Goal: Transaction & Acquisition: Purchase product/service

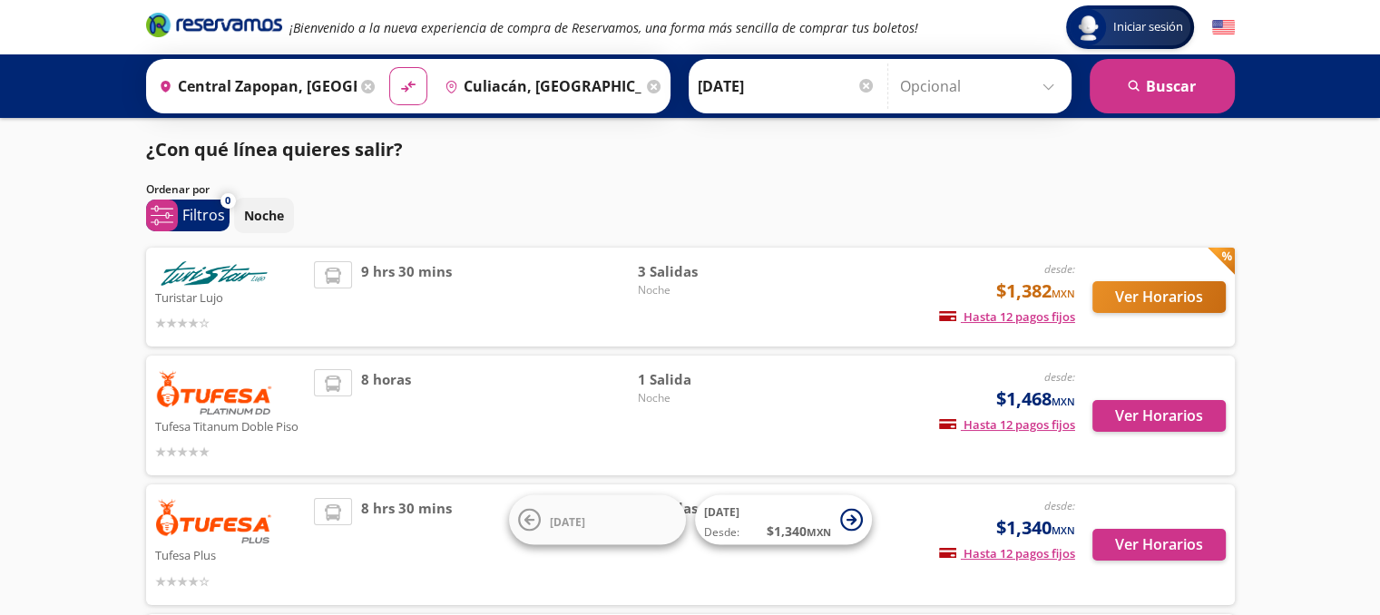
scroll to position [91, 0]
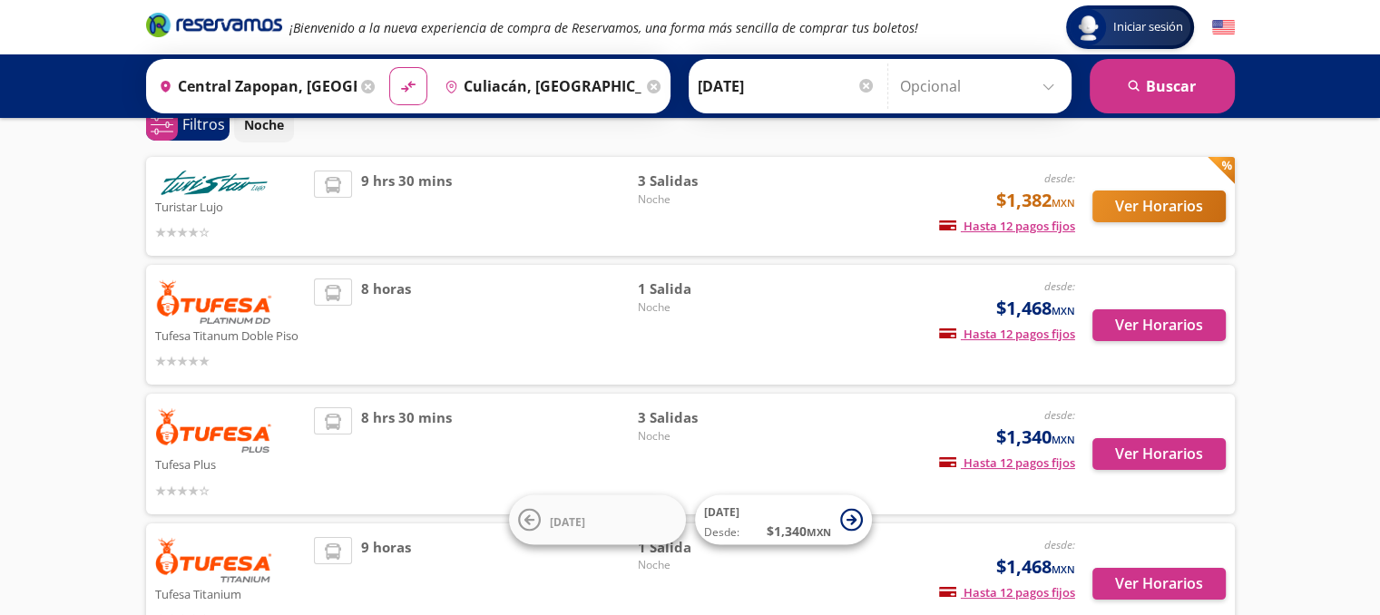
click at [660, 297] on span "1 Salida" at bounding box center [701, 289] width 127 height 21
click at [1135, 315] on button "Ver Horarios" at bounding box center [1158, 325] width 133 height 32
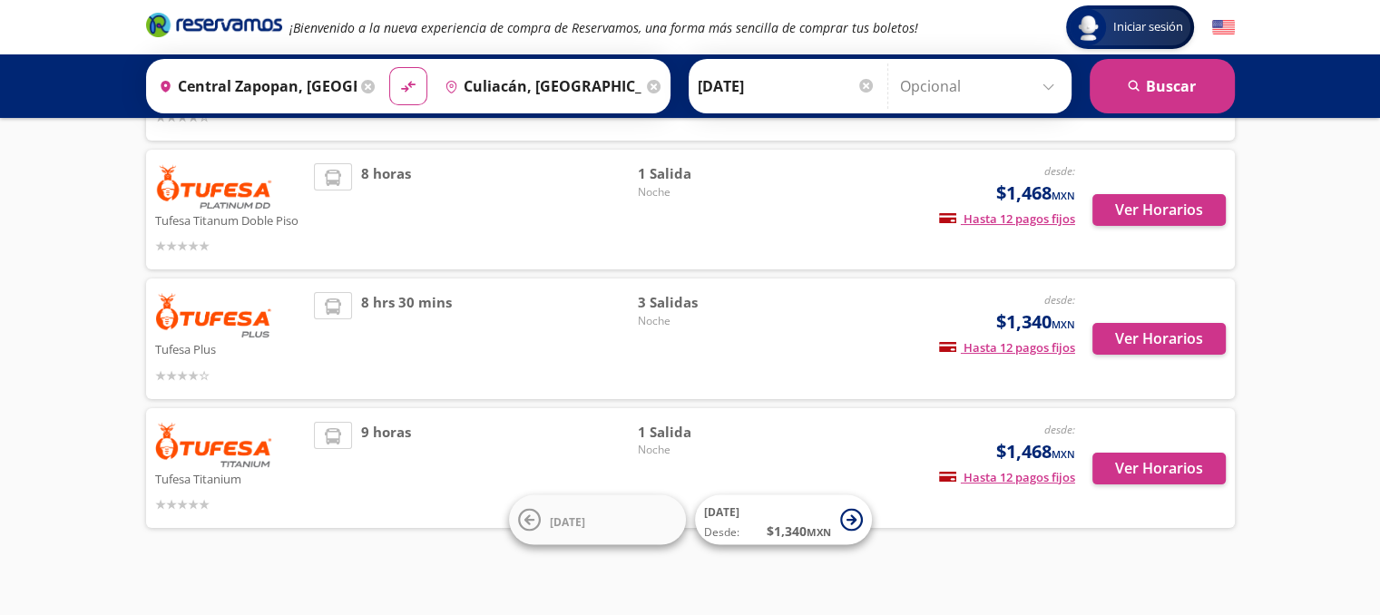
scroll to position [219, 0]
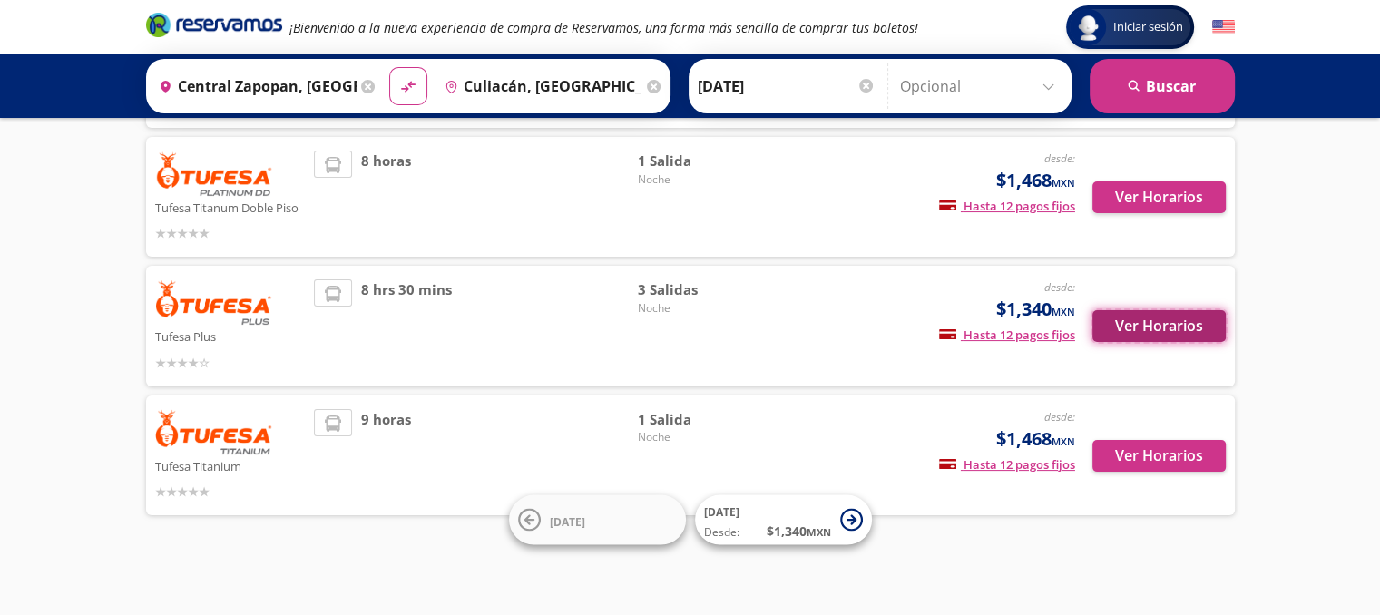
click at [1158, 324] on button "Ver Horarios" at bounding box center [1158, 326] width 133 height 32
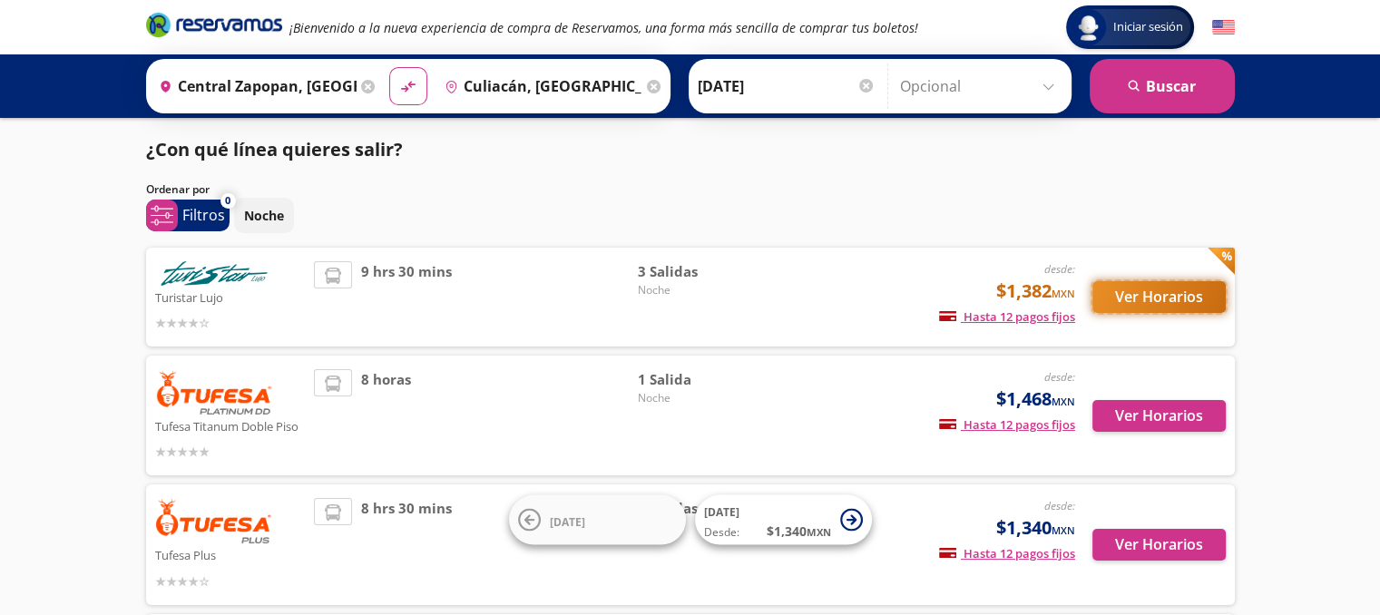
click at [1167, 294] on button "Ver Horarios" at bounding box center [1158, 297] width 133 height 32
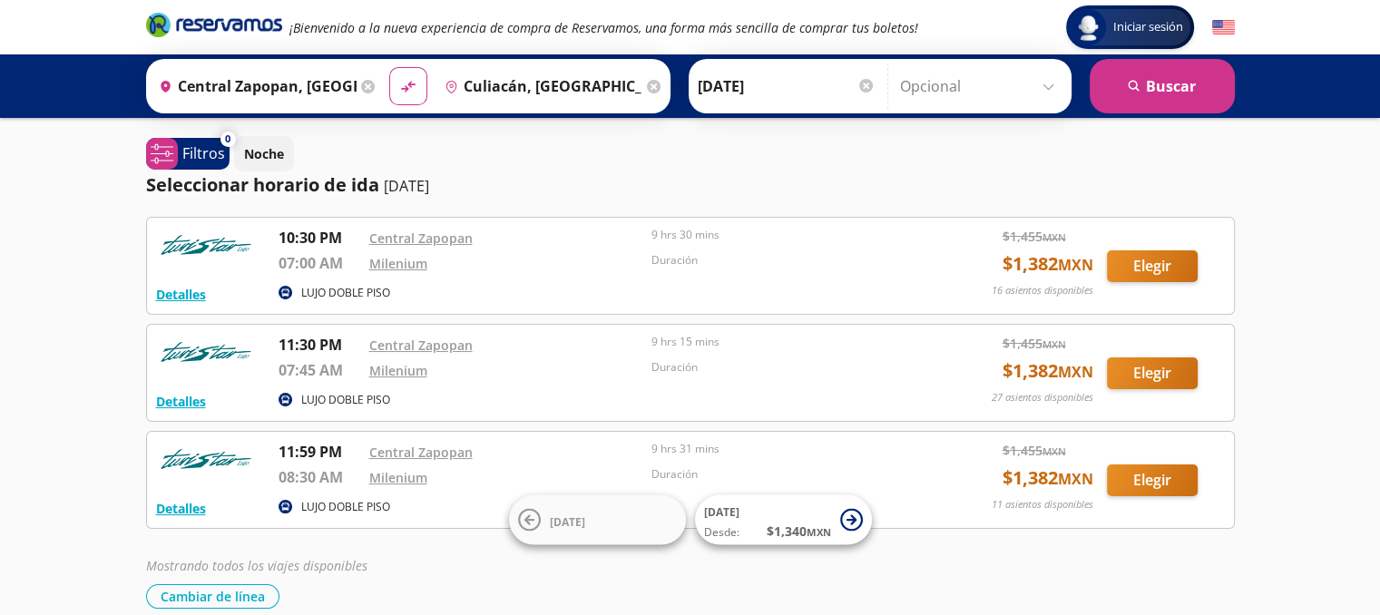
click at [839, 481] on div "Duración" at bounding box center [788, 480] width 274 height 28
click at [1122, 476] on button "Elegir" at bounding box center [1152, 481] width 91 height 32
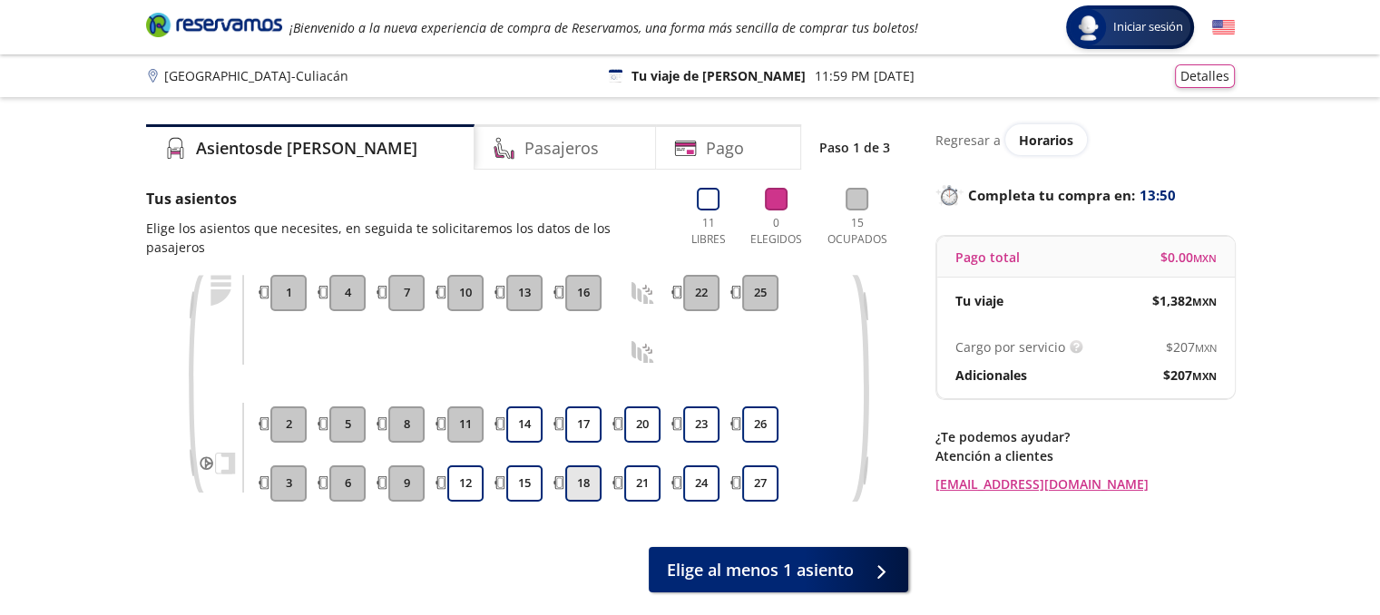
click at [596, 466] on button "18" at bounding box center [583, 483] width 36 height 36
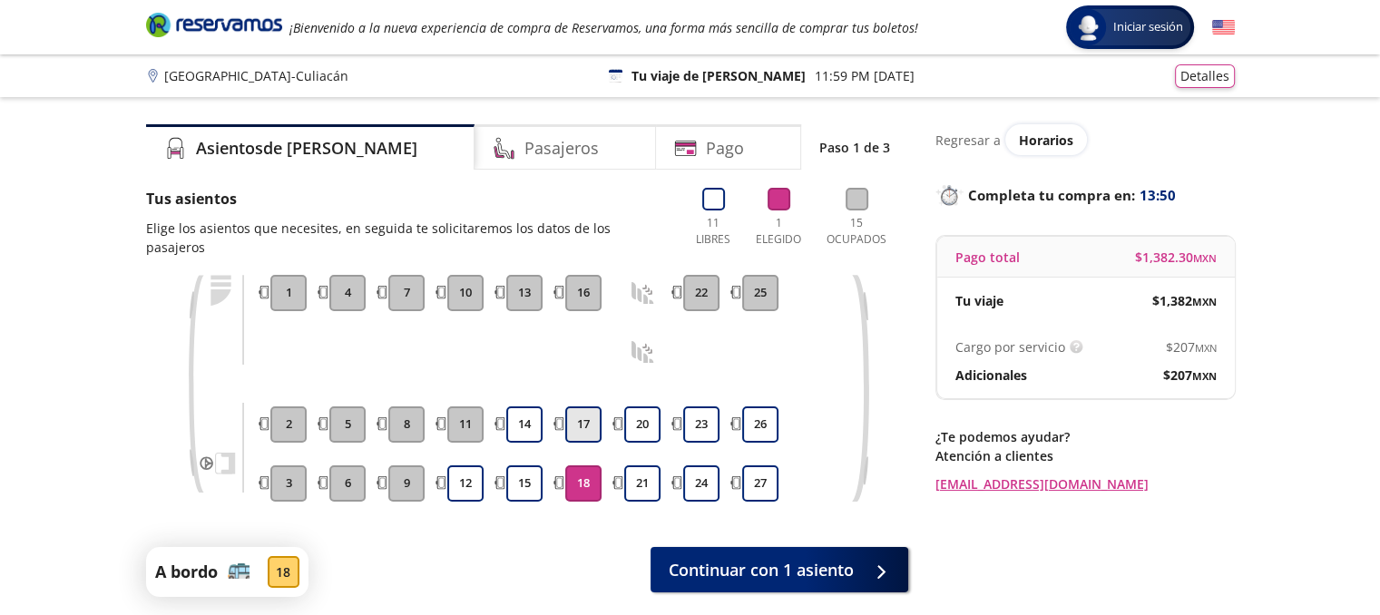
click at [581, 406] on button "17" at bounding box center [583, 424] width 36 height 36
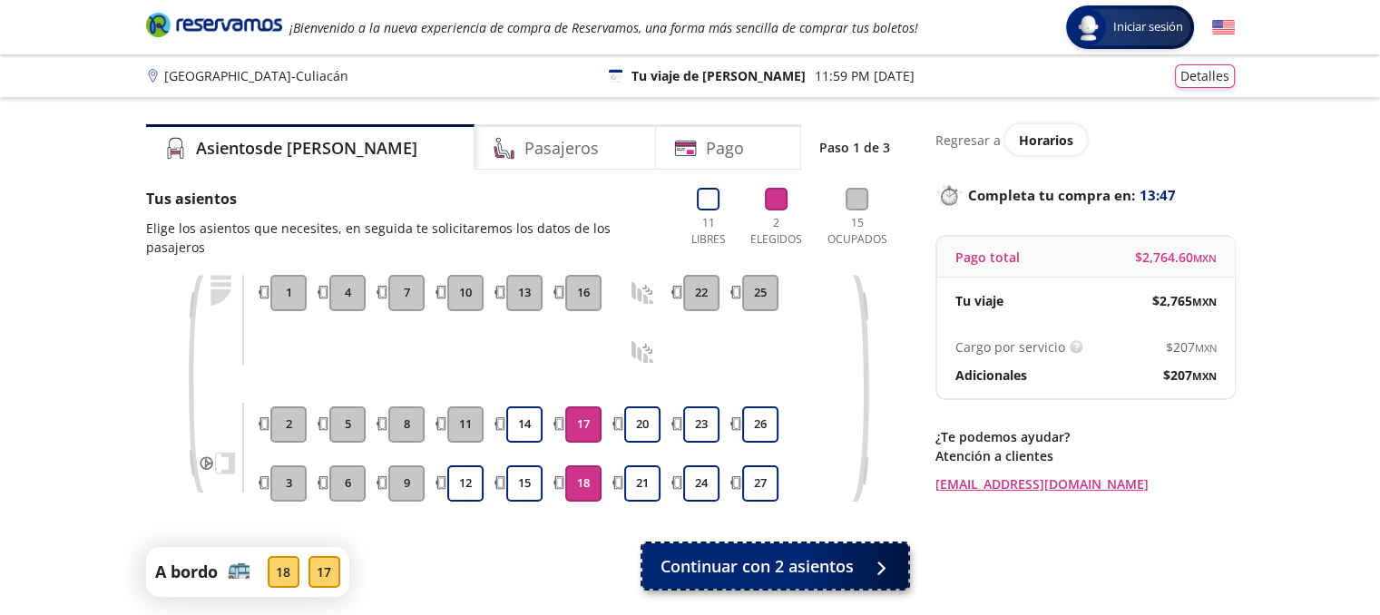
click at [729, 554] on span "Continuar con 2 asientos" at bounding box center [756, 566] width 193 height 24
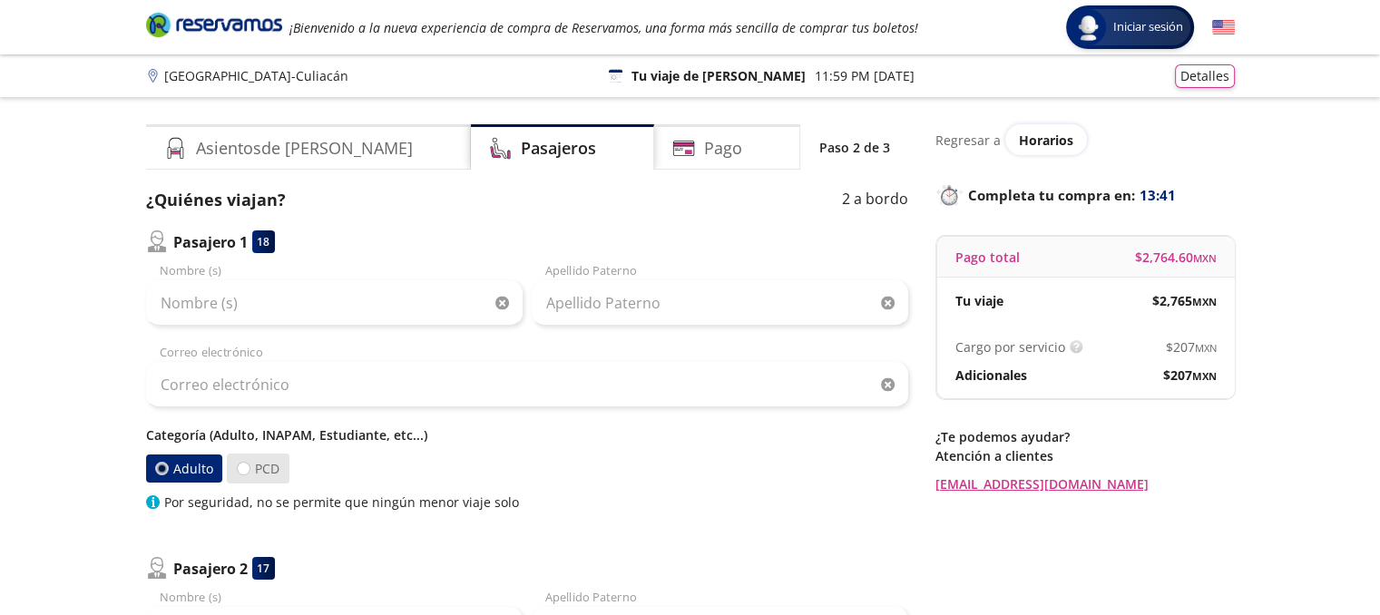
click at [252, 472] on label "PCD" at bounding box center [258, 469] width 63 height 30
click at [249, 472] on input "PCD" at bounding box center [244, 469] width 12 height 12
radio input "true"
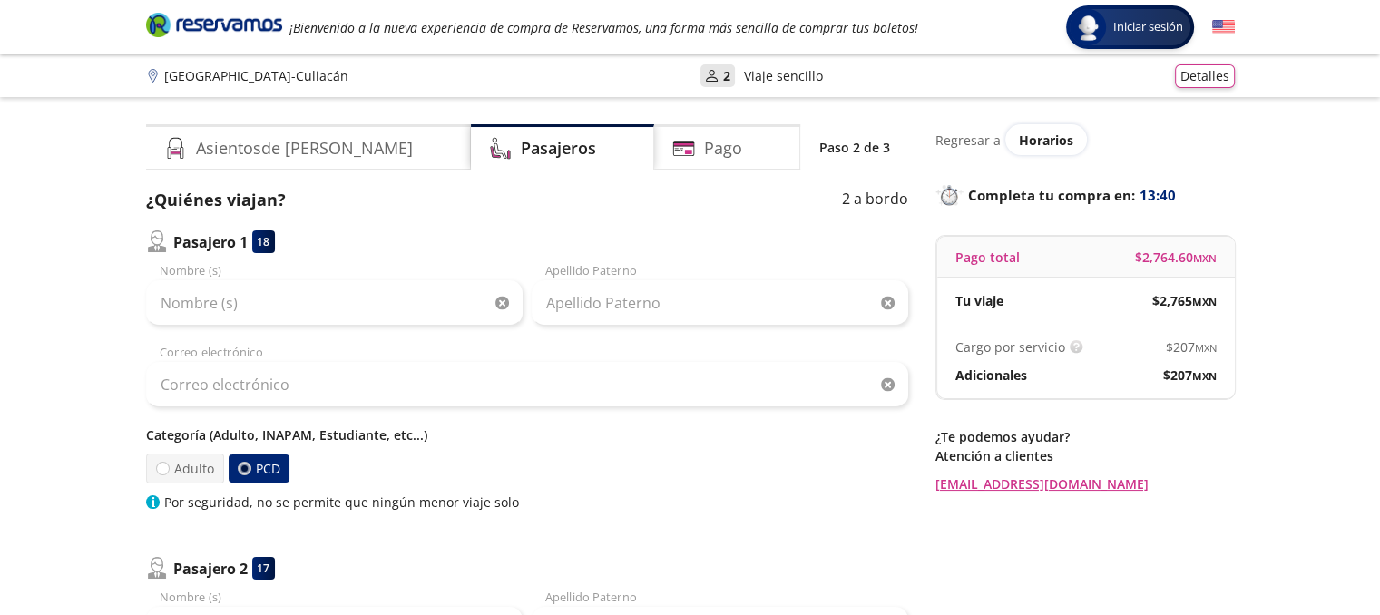
click at [334, 431] on p "Categoría (Adulto, INAPAM, Estudiante, etc...)" at bounding box center [527, 434] width 762 height 19
click at [300, 440] on p "Categoría (Adulto, INAPAM, Estudiante, etc...)" at bounding box center [527, 434] width 762 height 19
click at [374, 432] on p "Categoría (Adulto, INAPAM, Estudiante, etc...)" at bounding box center [527, 434] width 762 height 19
click at [401, 439] on p "Categoría (Adulto, INAPAM, Estudiante, etc...)" at bounding box center [527, 434] width 762 height 19
click at [290, 437] on p "Categoría (Adulto, INAPAM, Estudiante, etc...)" at bounding box center [527, 434] width 762 height 19
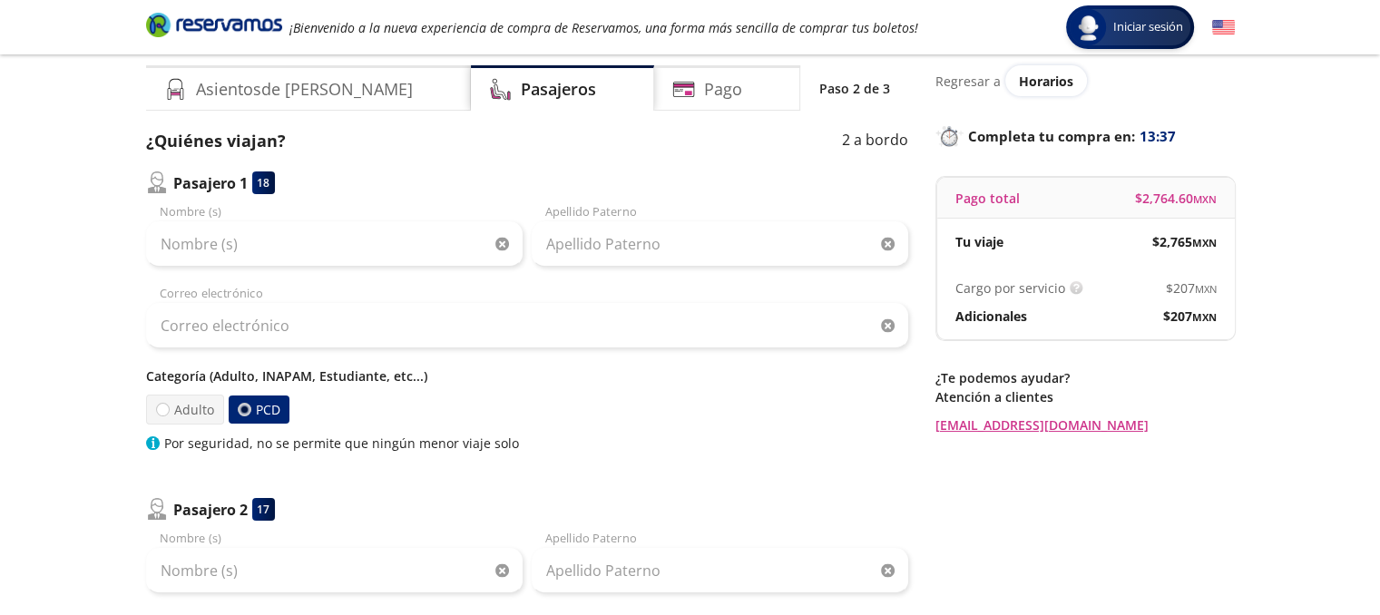
scroll to position [91, 0]
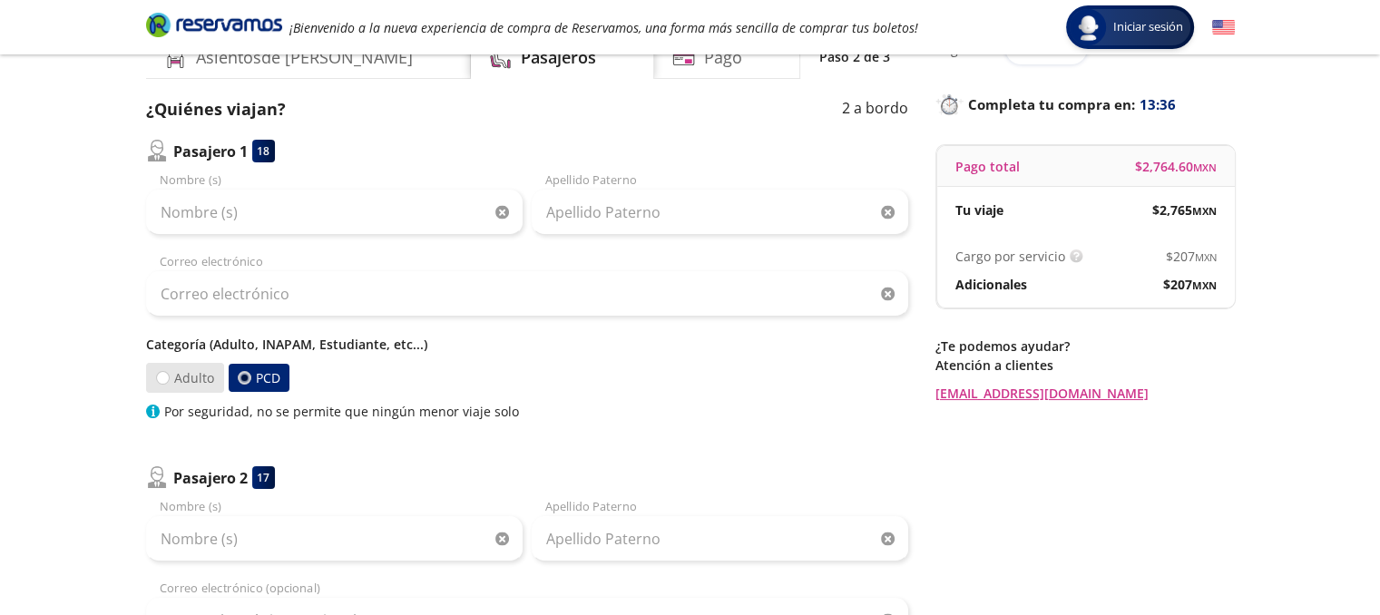
click at [181, 376] on label "Adulto" at bounding box center [184, 378] width 82 height 32
click at [168, 376] on input "Adulto" at bounding box center [162, 378] width 12 height 12
radio input "true"
click at [244, 377] on div at bounding box center [242, 378] width 15 height 15
click at [244, 377] on input "PCD" at bounding box center [243, 378] width 12 height 12
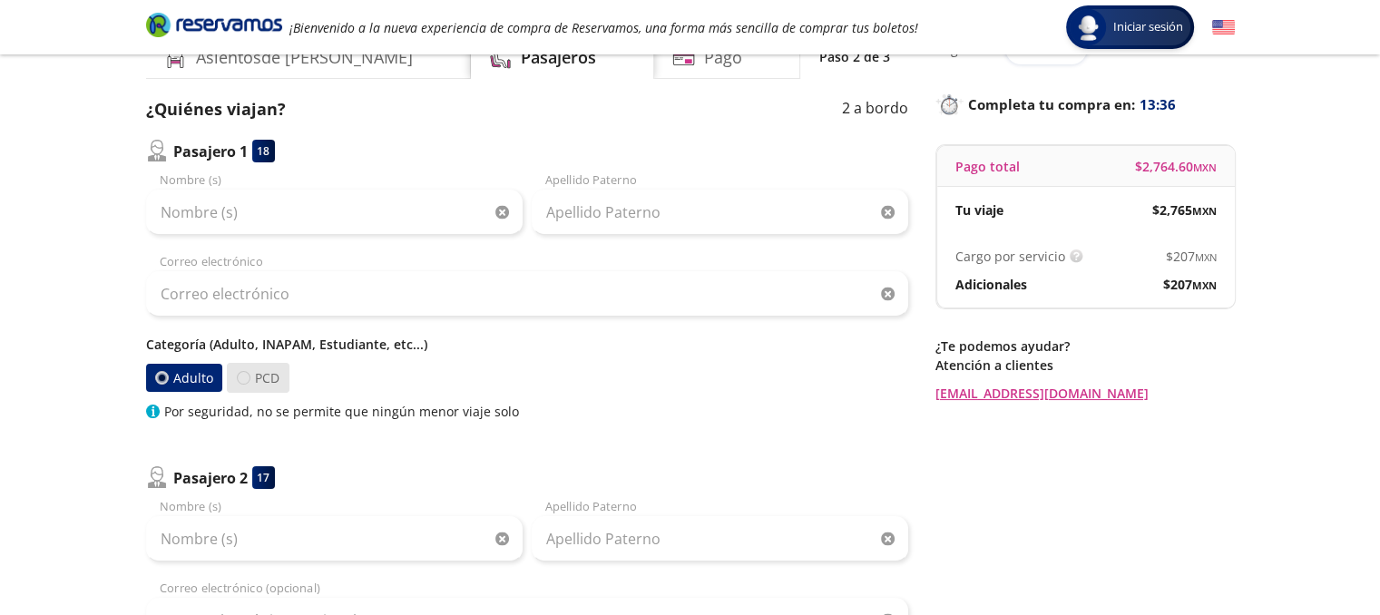
radio input "true"
radio input "false"
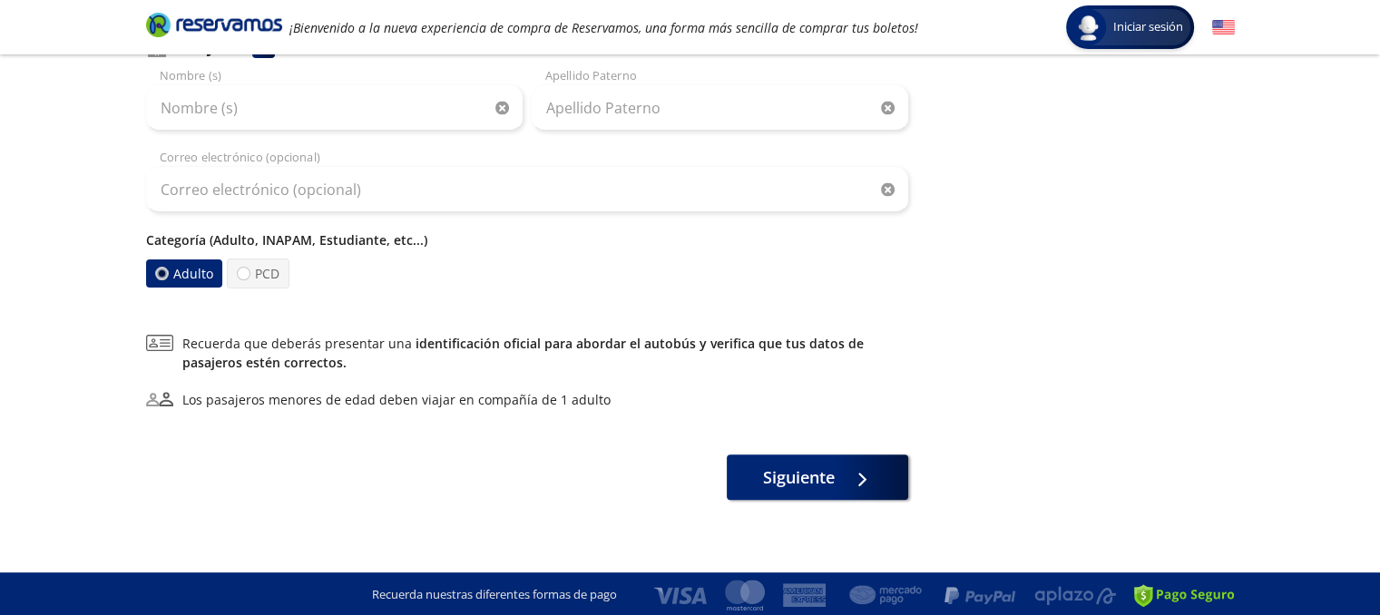
scroll to position [523, 0]
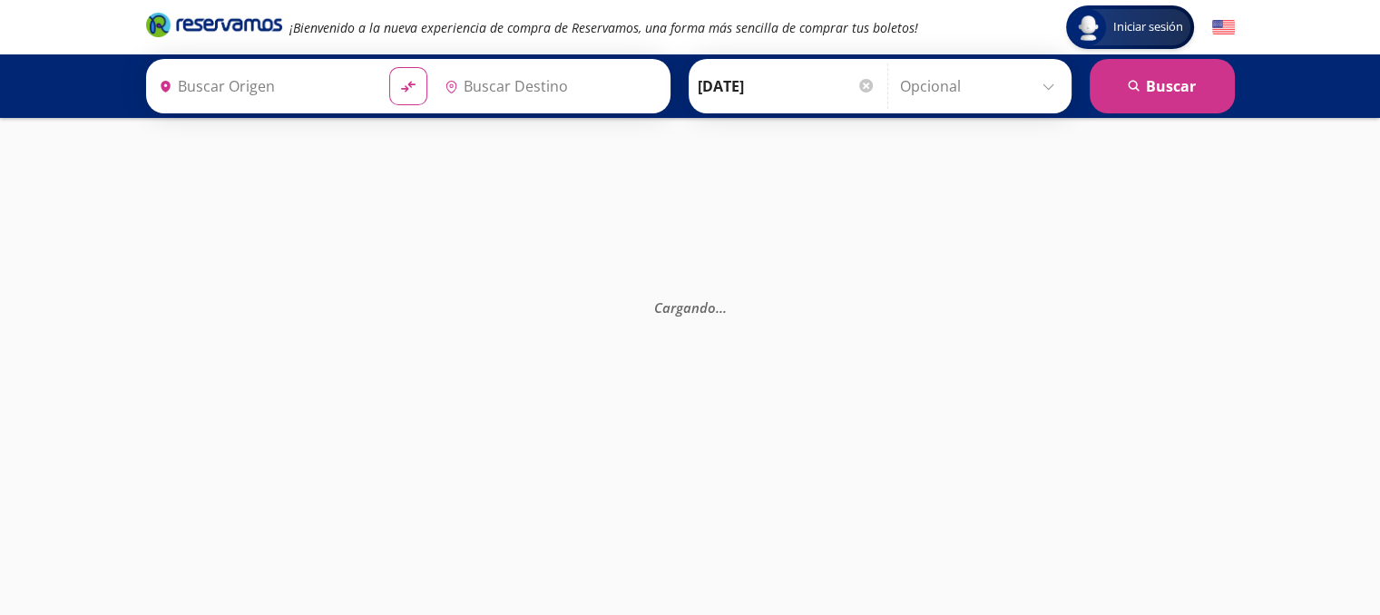
type input "Central Zapopan, [GEOGRAPHIC_DATA]"
type input "Culiacán, [GEOGRAPHIC_DATA]"
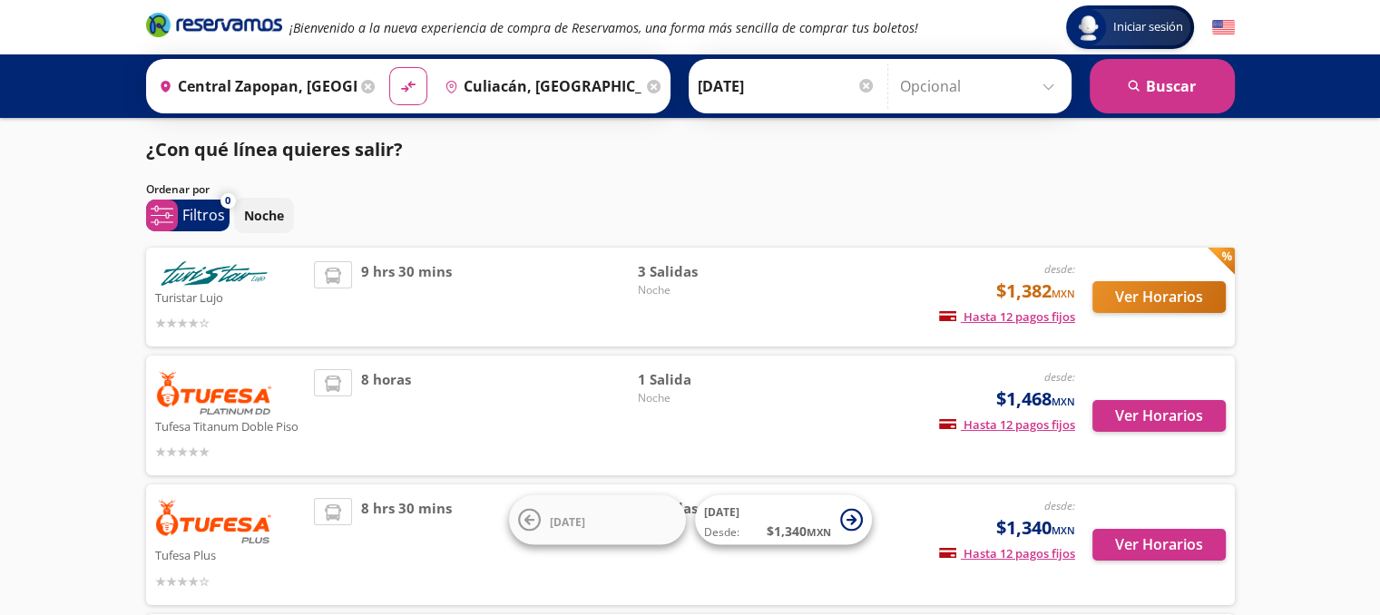
scroll to position [181, 0]
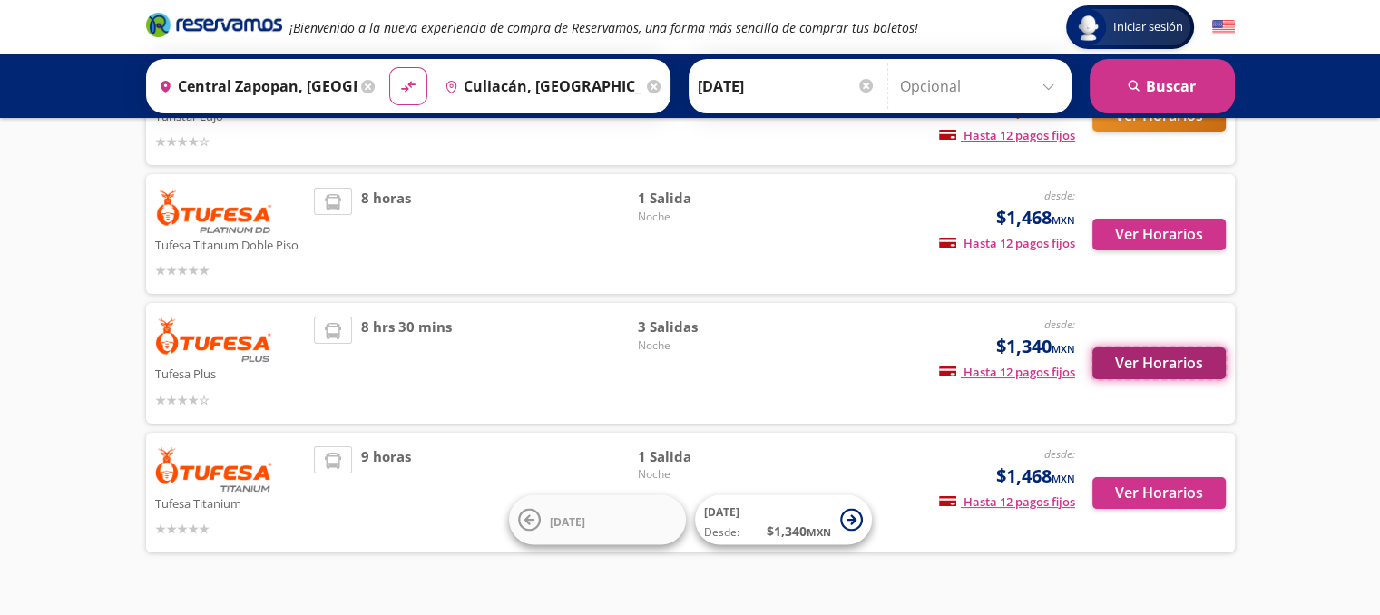
click at [1165, 357] on button "Ver Horarios" at bounding box center [1158, 363] width 133 height 32
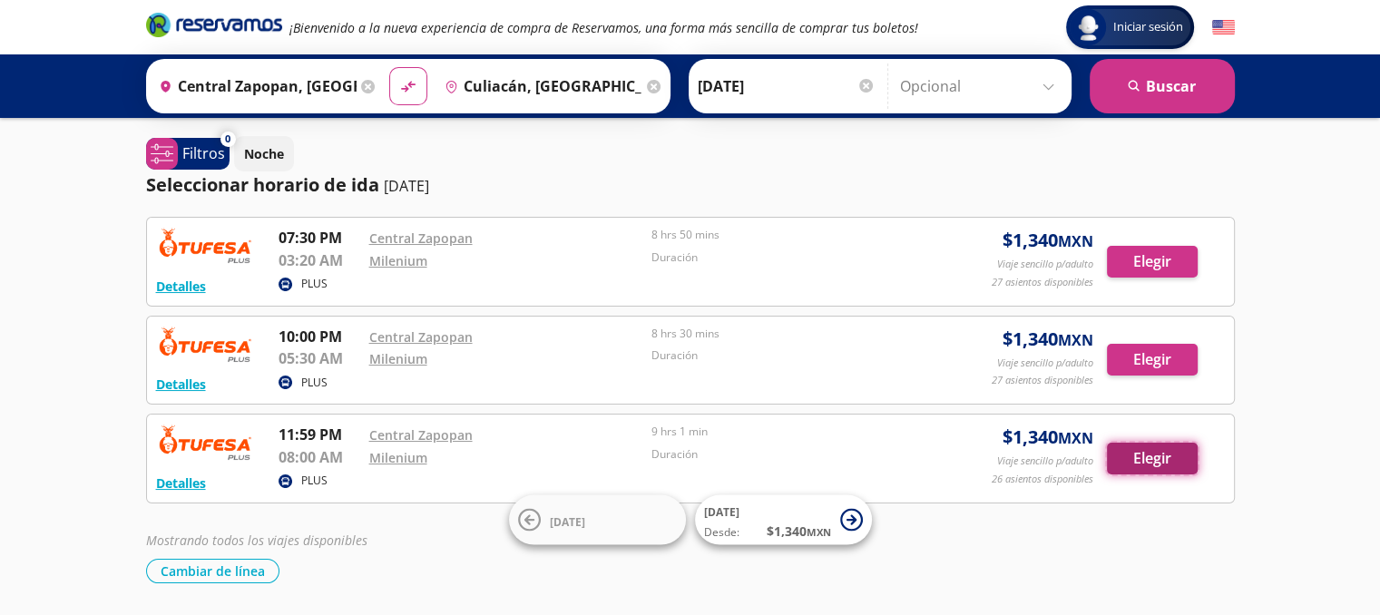
click at [1114, 459] on button "Elegir" at bounding box center [1152, 459] width 91 height 32
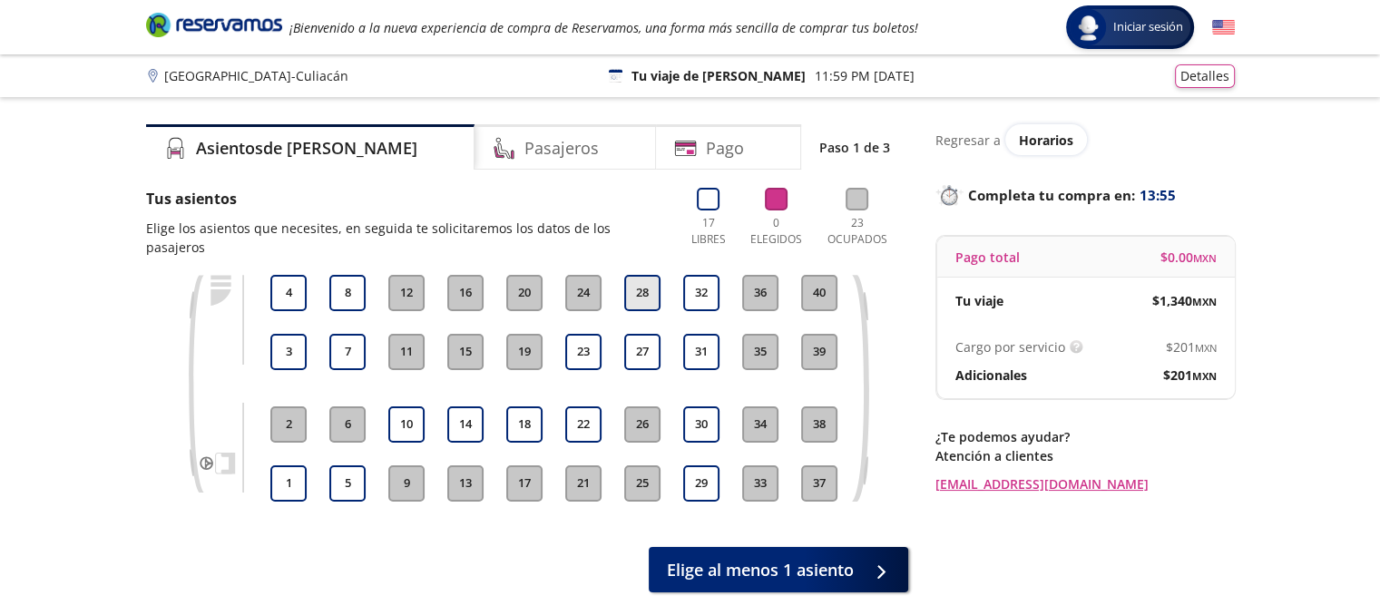
click at [636, 275] on button "28" at bounding box center [642, 293] width 36 height 36
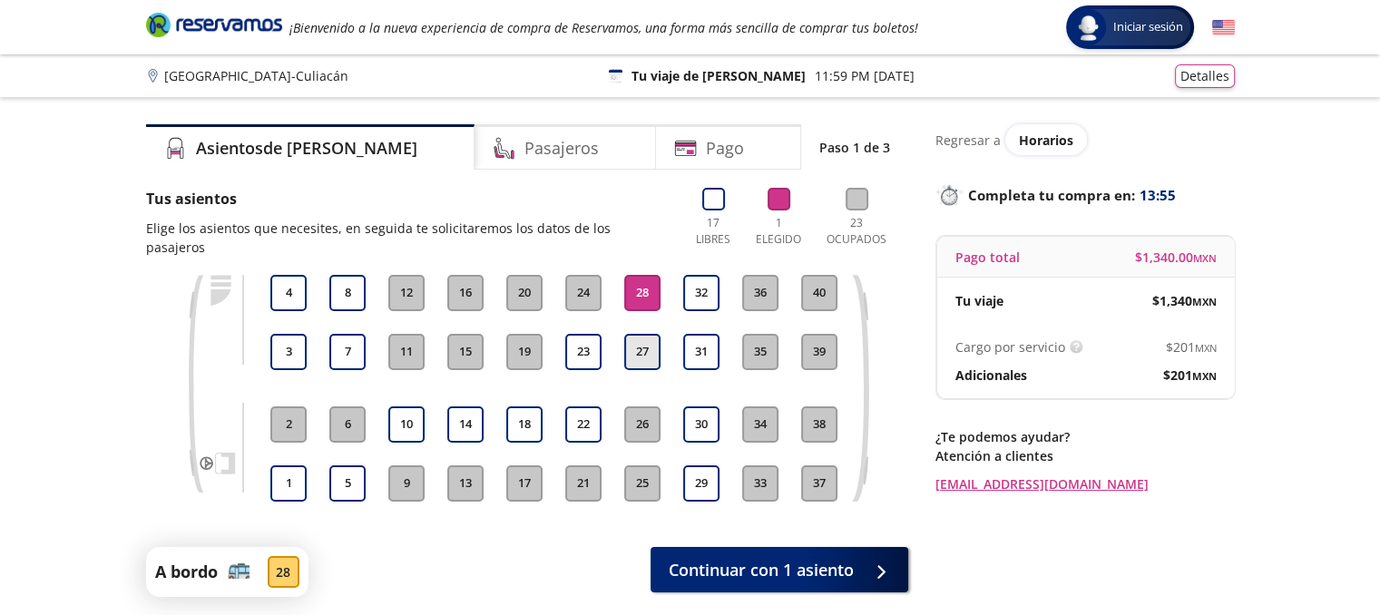
click at [635, 334] on button "27" at bounding box center [642, 352] width 36 height 36
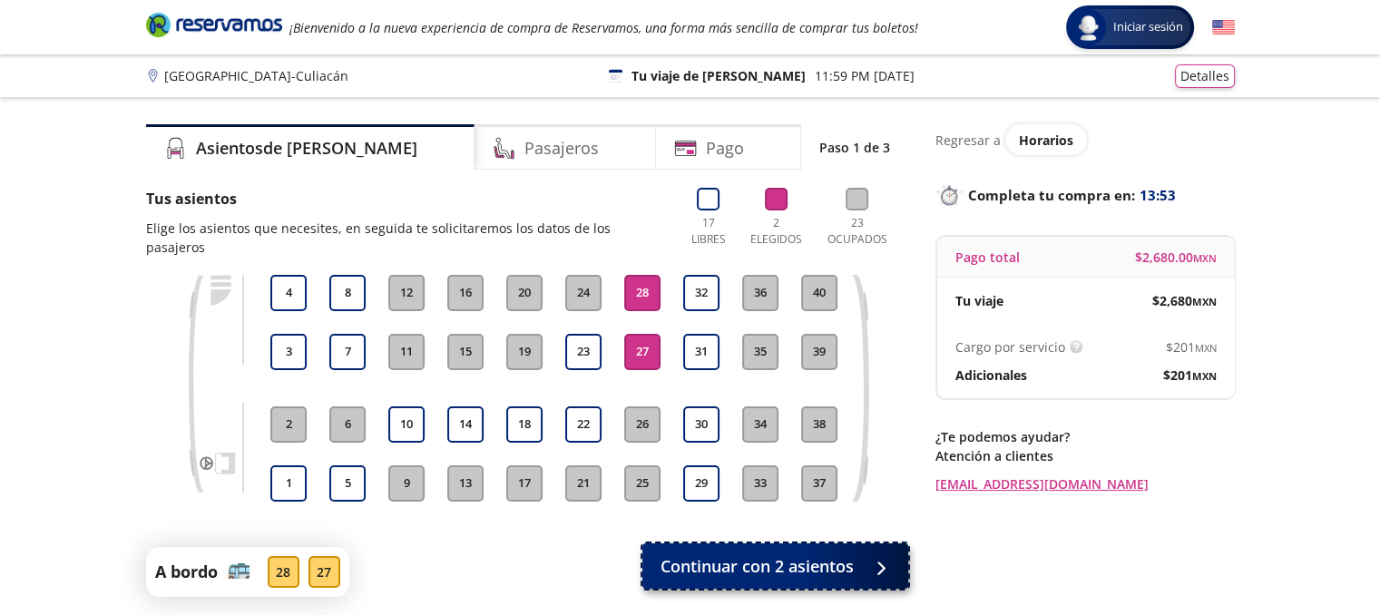
click at [758, 554] on span "Continuar con 2 asientos" at bounding box center [756, 566] width 193 height 24
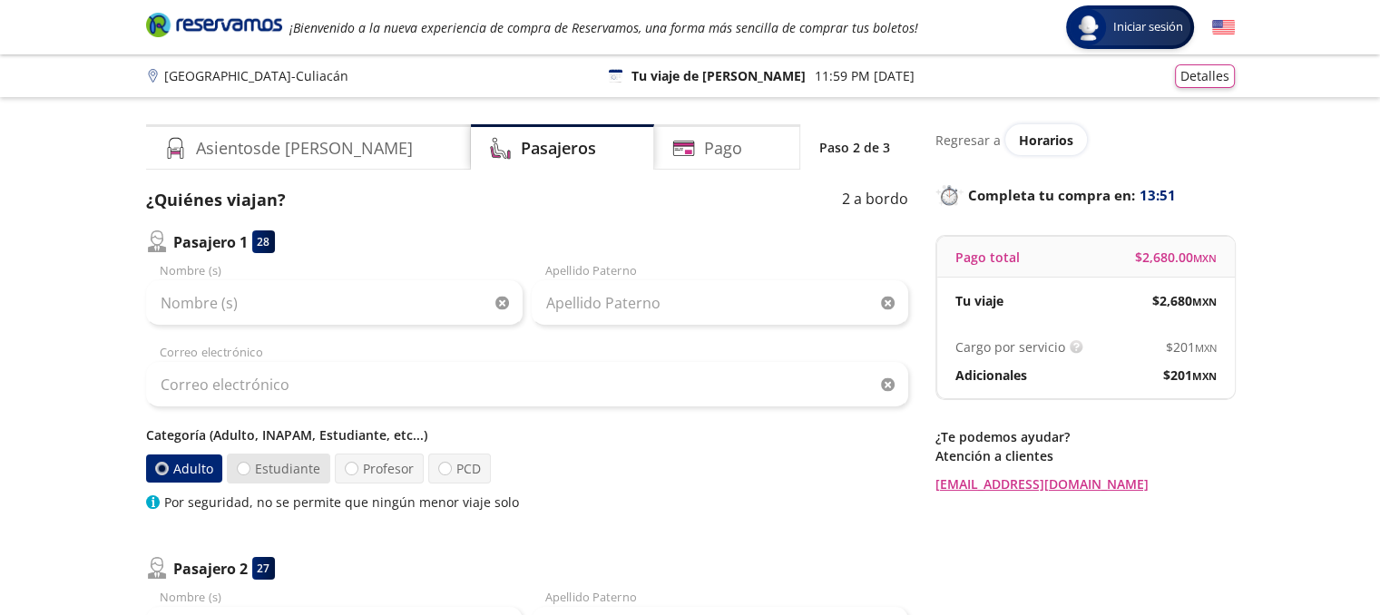
click at [261, 455] on label "Estudiante" at bounding box center [278, 469] width 103 height 30
click at [249, 463] on input "Estudiante" at bounding box center [244, 469] width 12 height 12
radio input "true"
radio input "false"
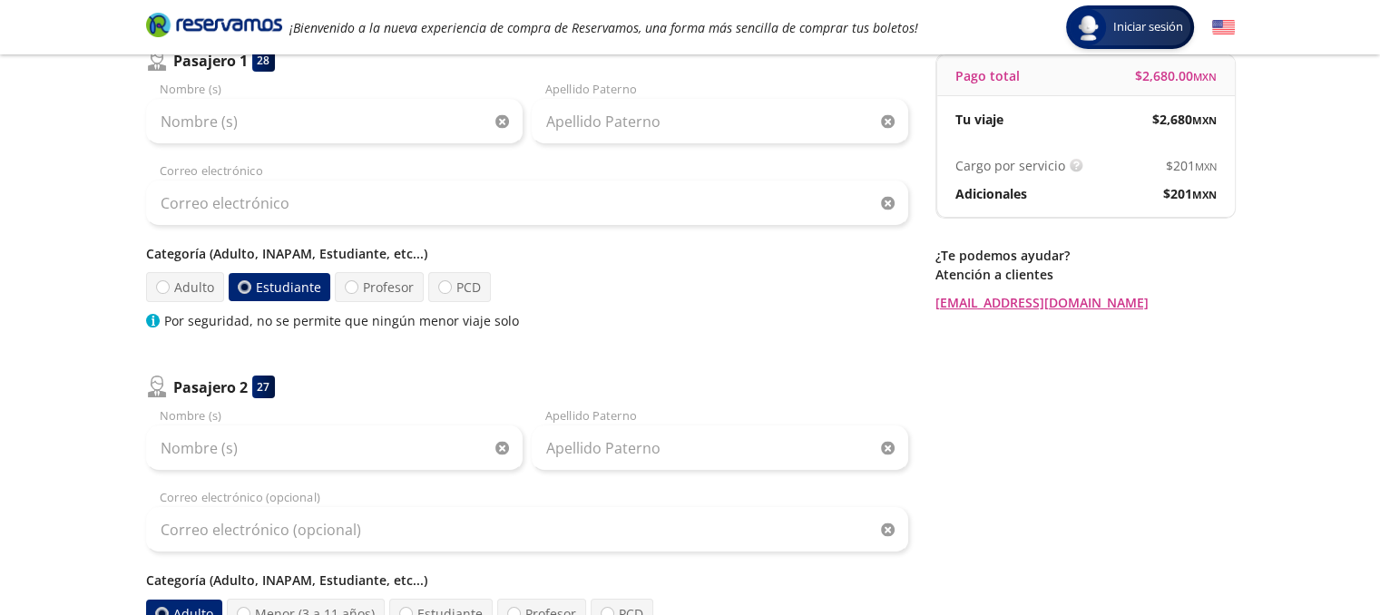
scroll to position [454, 0]
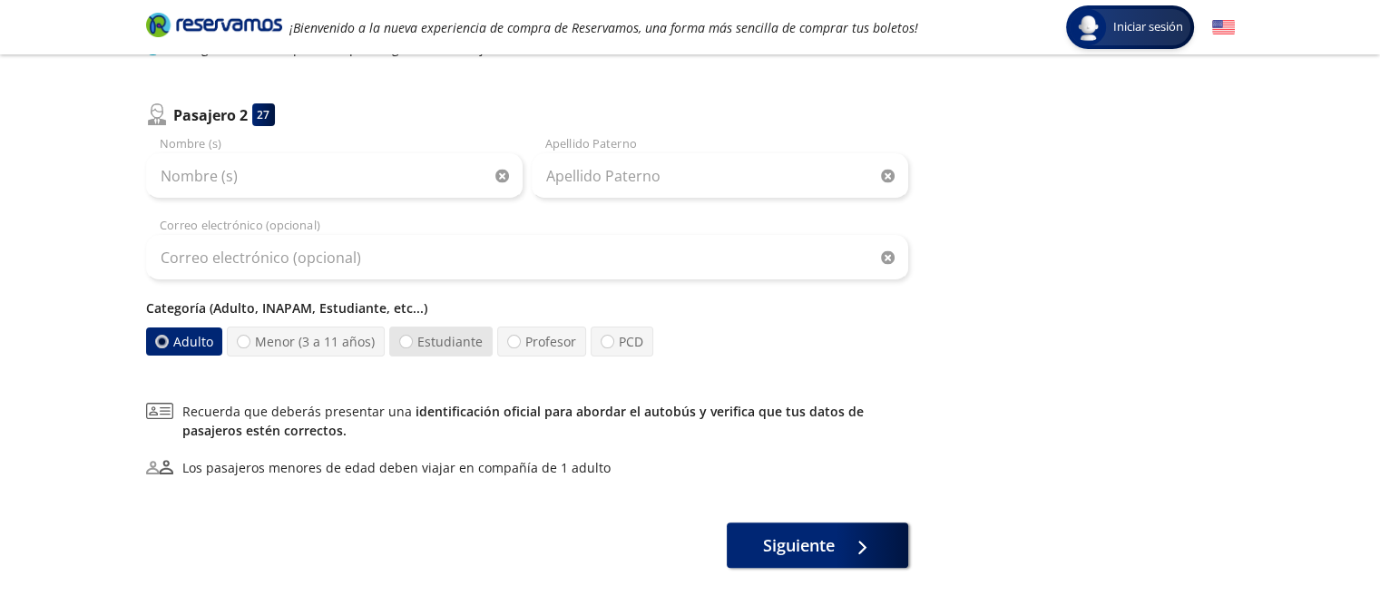
click at [431, 340] on label "Estudiante" at bounding box center [440, 342] width 103 height 30
click at [412, 340] on input "Estudiante" at bounding box center [406, 342] width 12 height 12
radio input "true"
radio input "false"
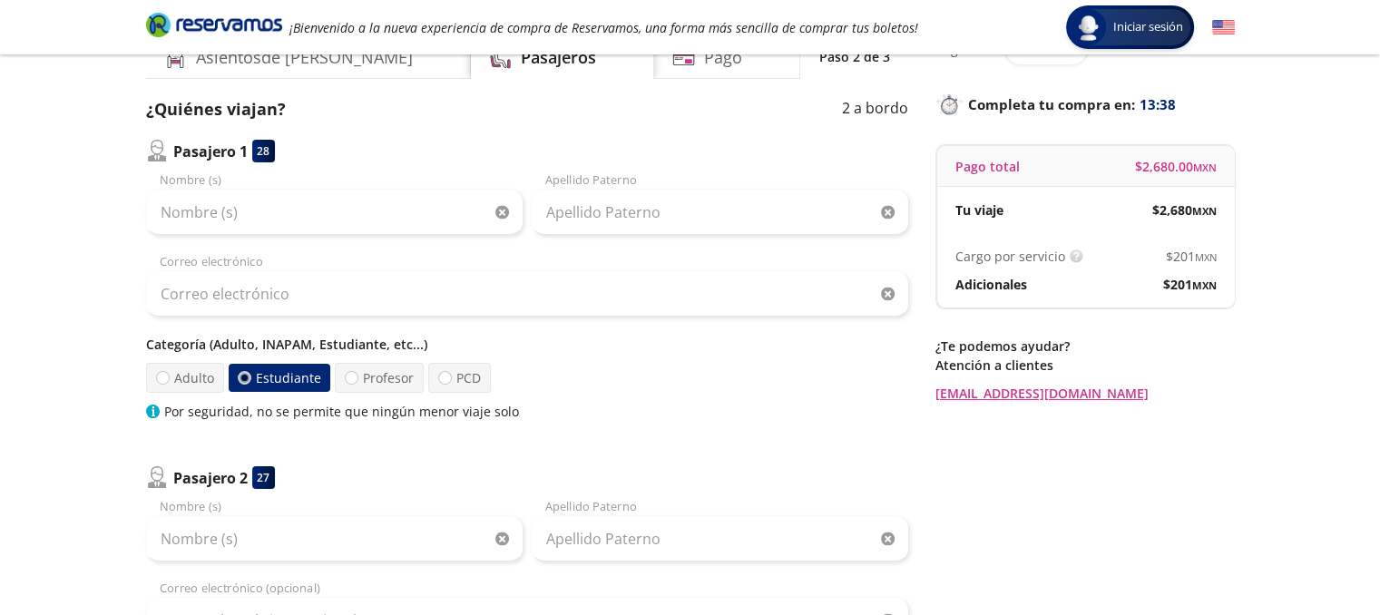
scroll to position [0, 0]
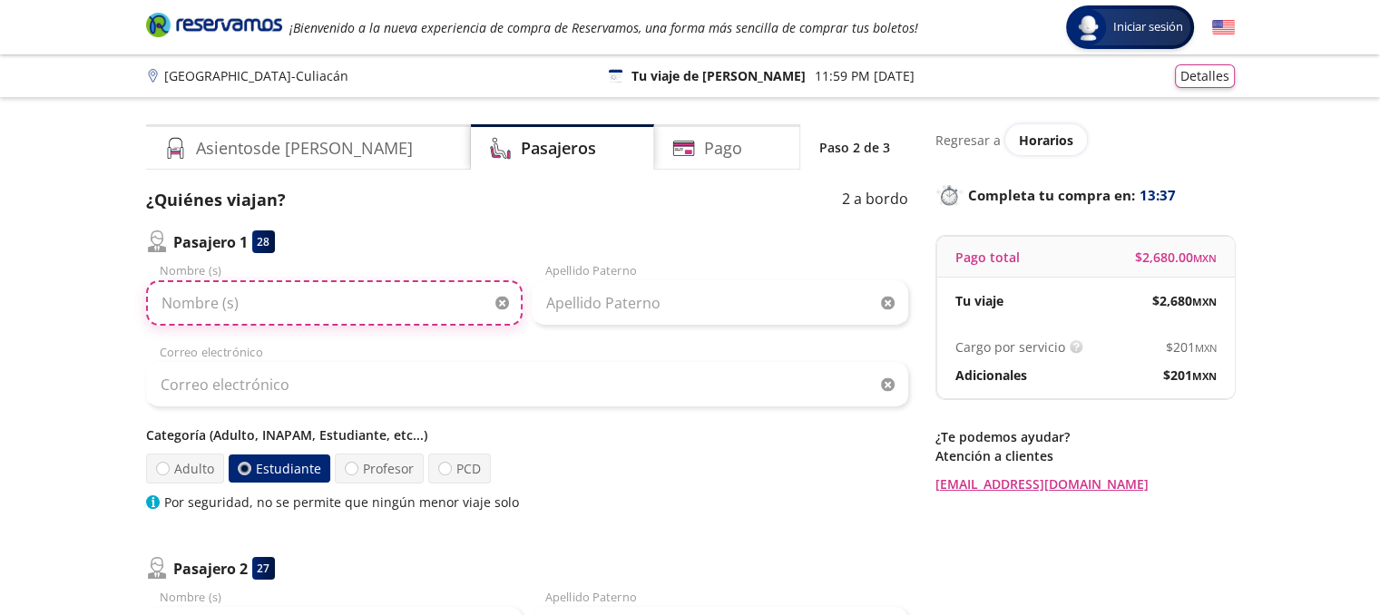
click at [304, 312] on input "Nombre (s)" at bounding box center [334, 302] width 377 height 45
type input "[PERSON_NAME]"
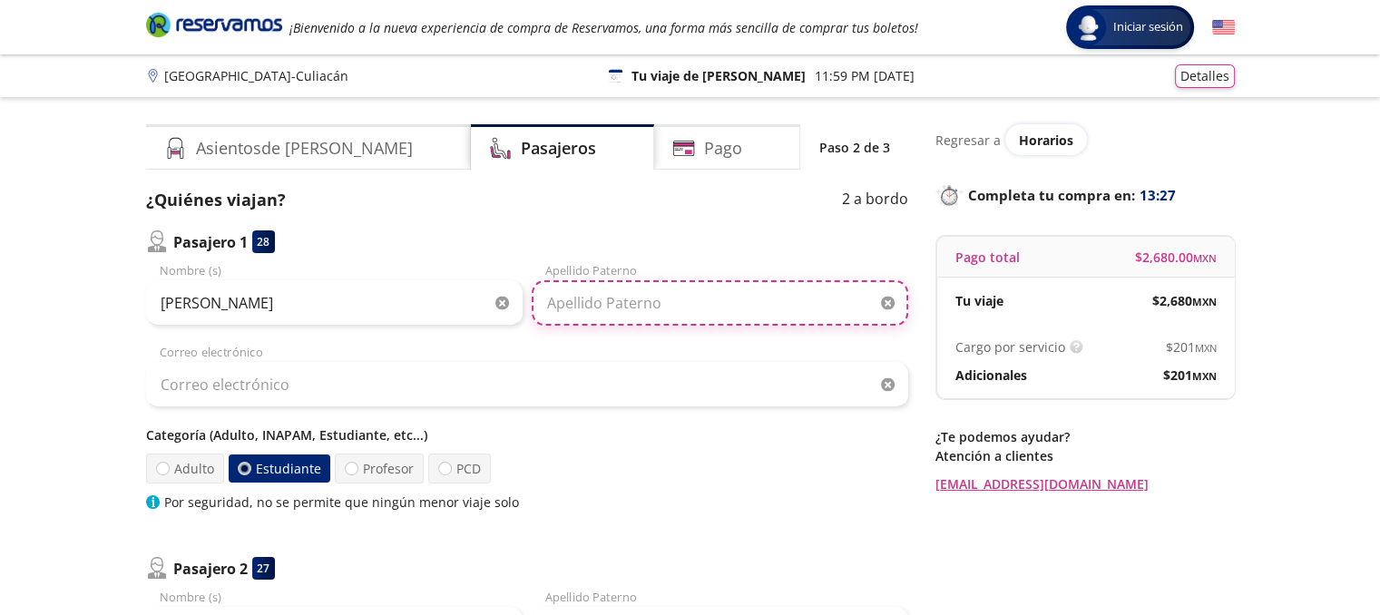
click at [593, 304] on input "Apellido Paterno" at bounding box center [720, 302] width 377 height 45
type input "[PERSON_NAME]"
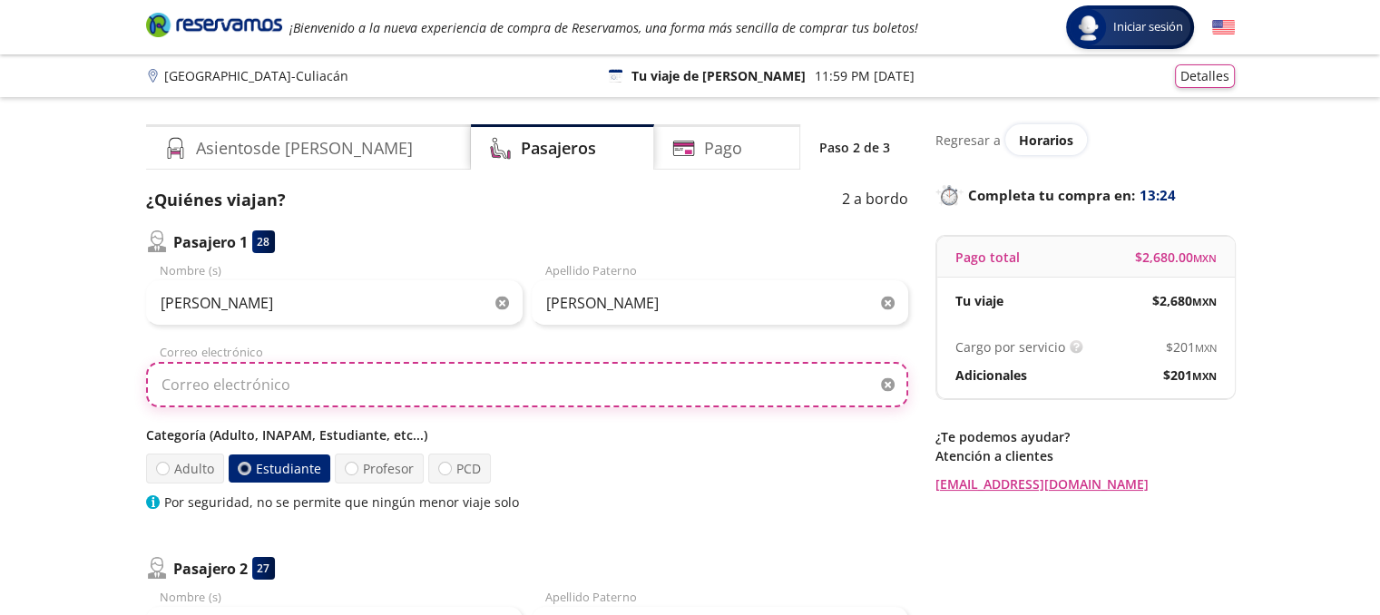
click at [363, 402] on input "Correo electrónico" at bounding box center [527, 384] width 762 height 45
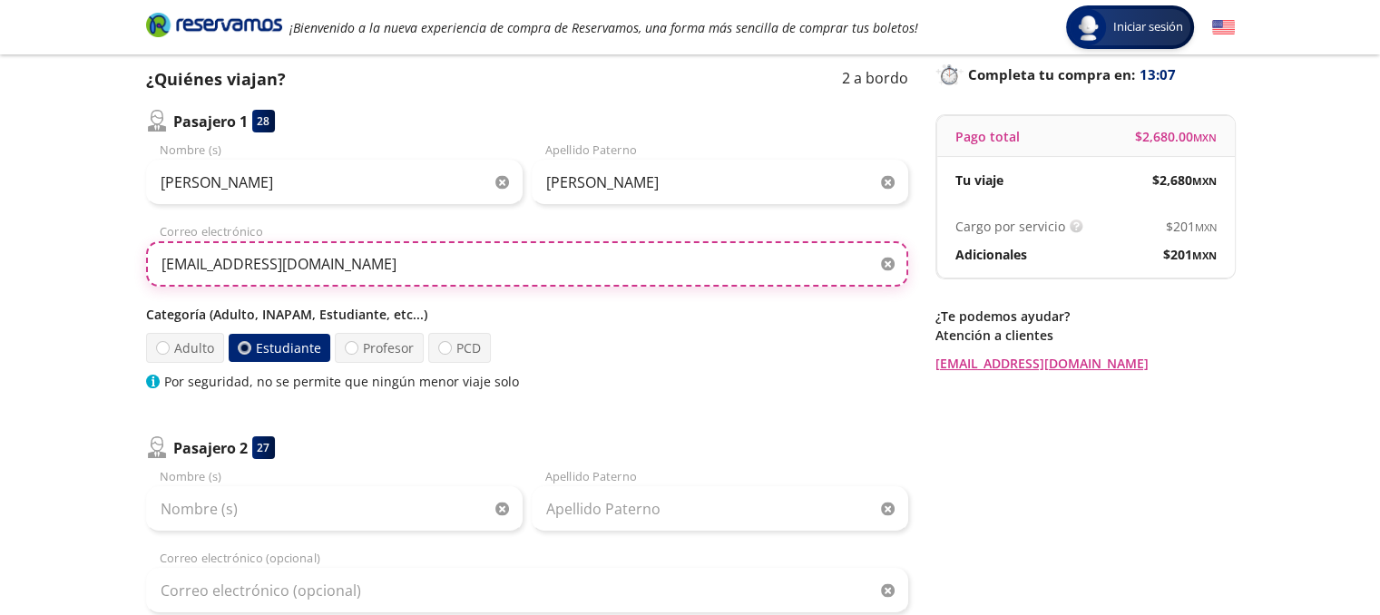
scroll to position [272, 0]
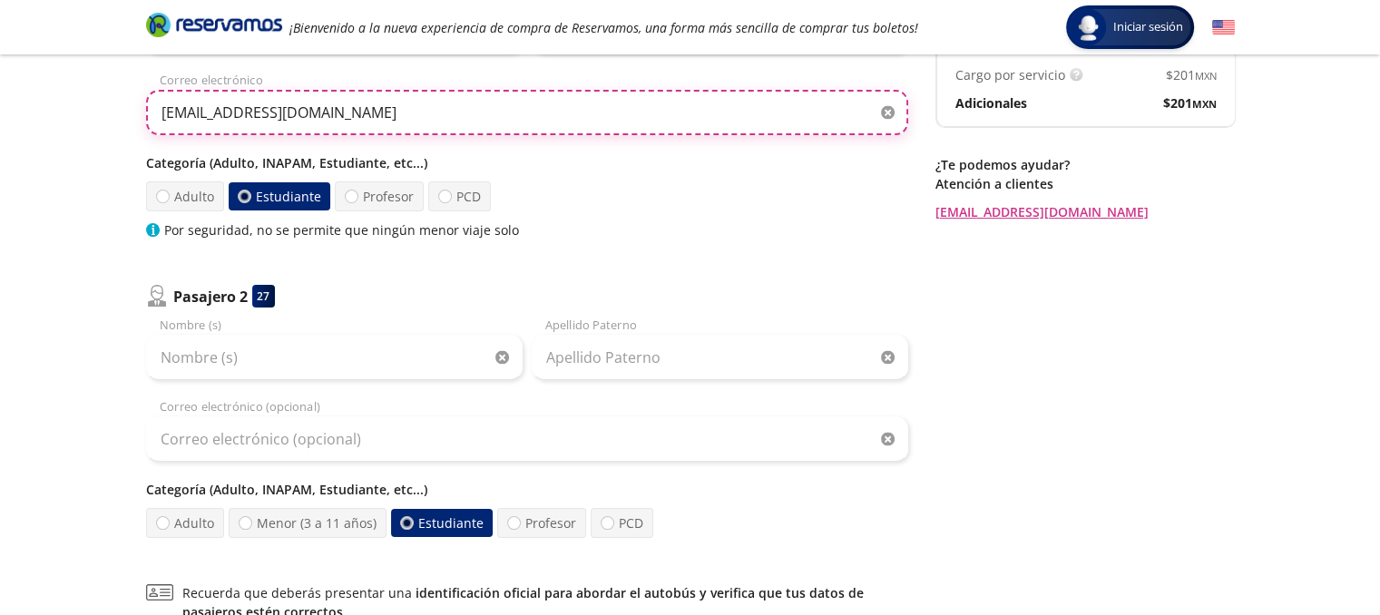
type input "[EMAIL_ADDRESS][DOMAIN_NAME]"
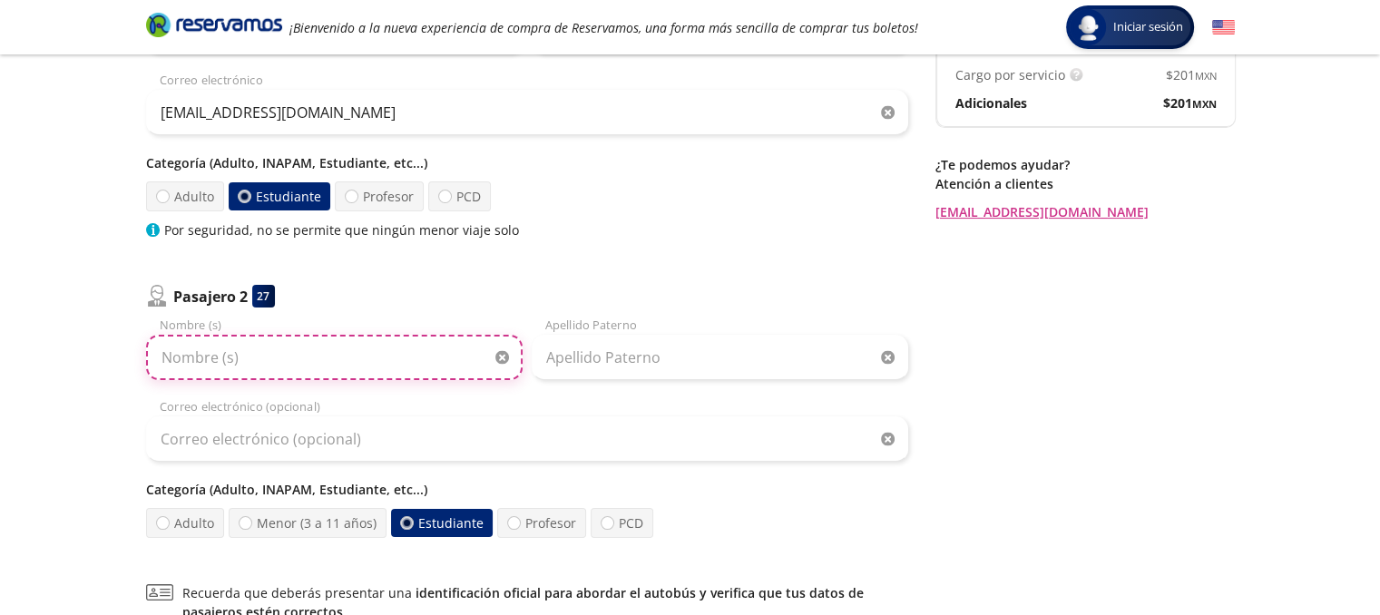
click at [239, 362] on input "Nombre (s)" at bounding box center [334, 357] width 377 height 45
type input "[PERSON_NAME]"
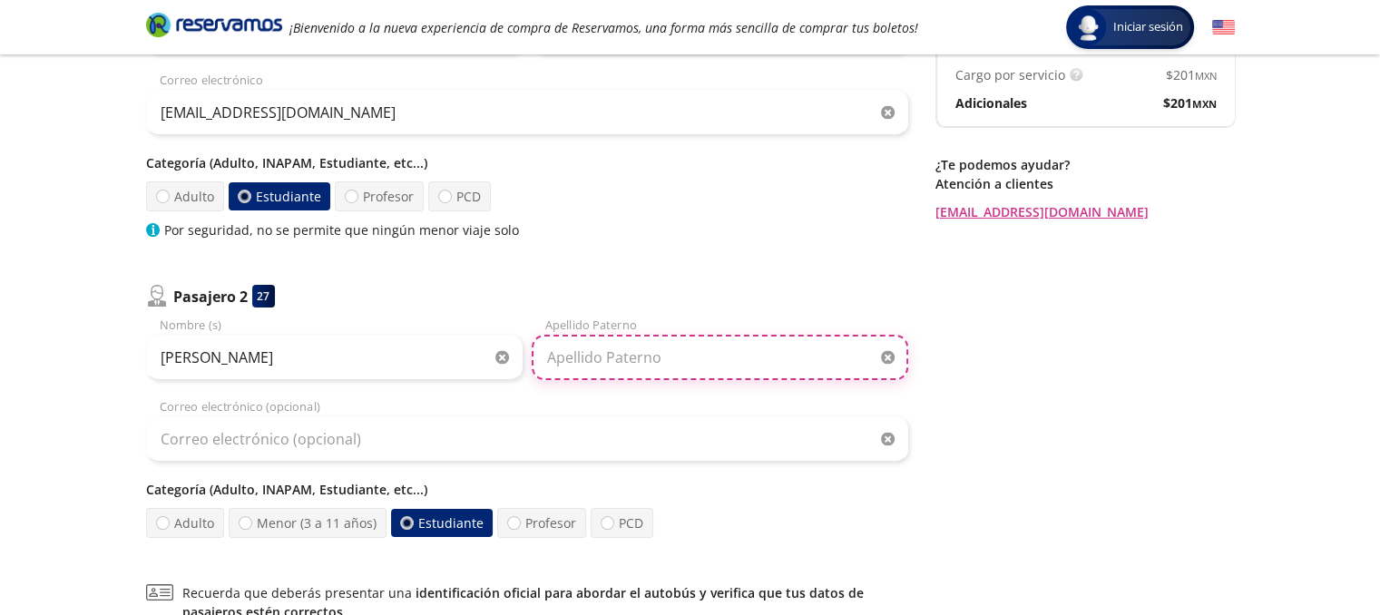
click at [568, 352] on input "Apellido Paterno" at bounding box center [720, 357] width 377 height 45
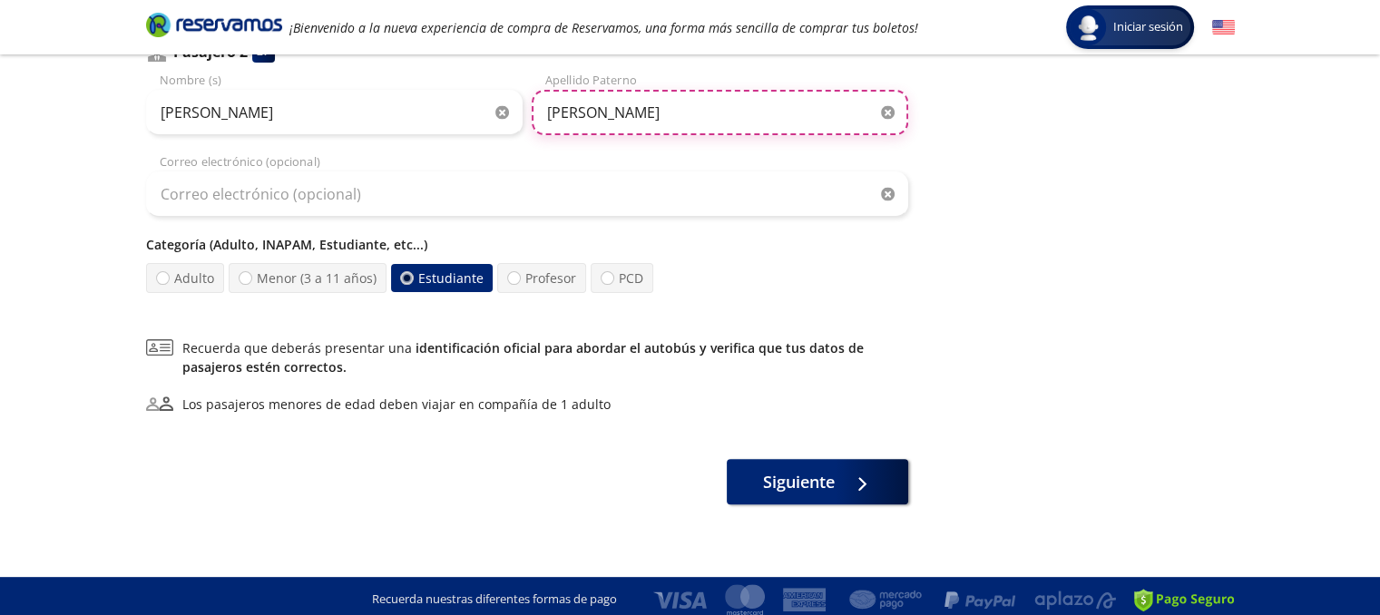
scroll to position [523, 0]
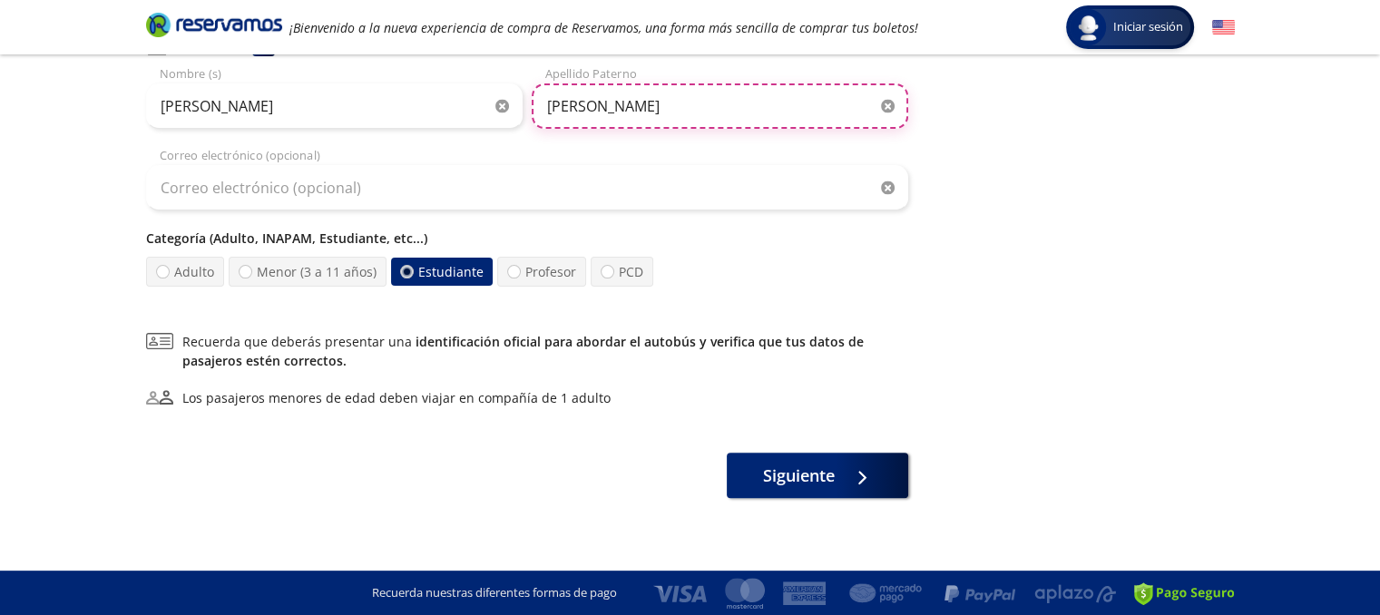
type input "[PERSON_NAME]"
click at [435, 275] on label "Estudiante" at bounding box center [441, 272] width 107 height 30
click at [413, 275] on input "Estudiante" at bounding box center [407, 272] width 12 height 12
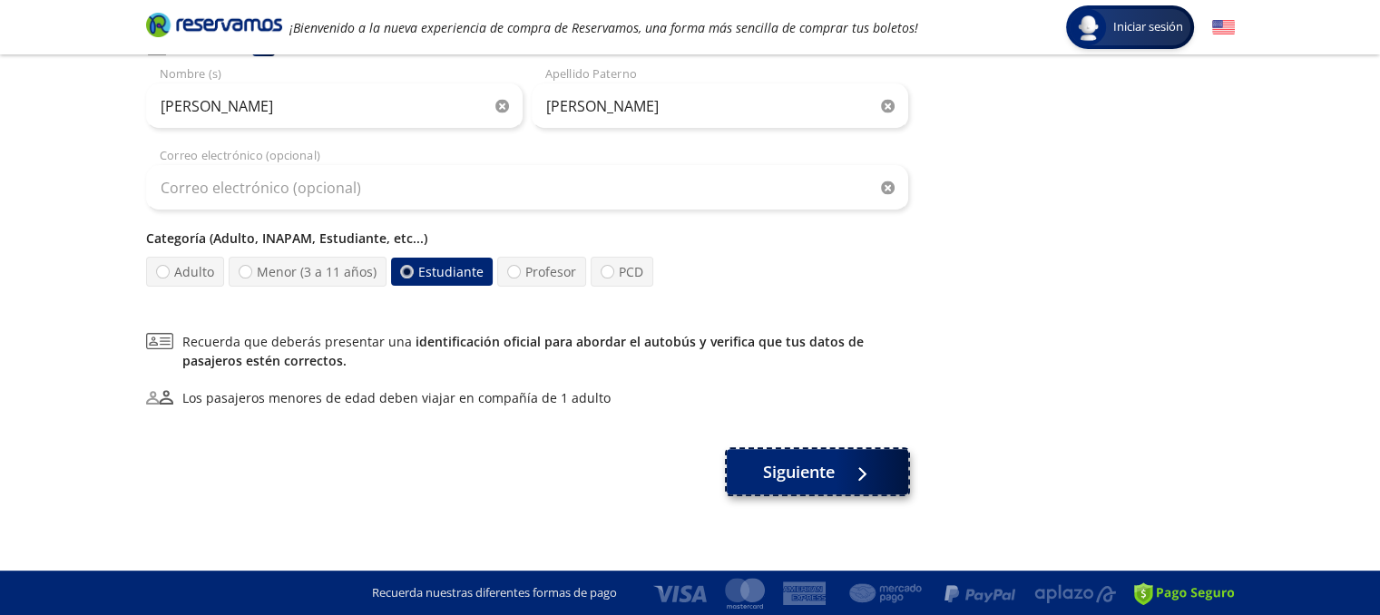
click at [818, 469] on span "Siguiente" at bounding box center [799, 472] width 72 height 24
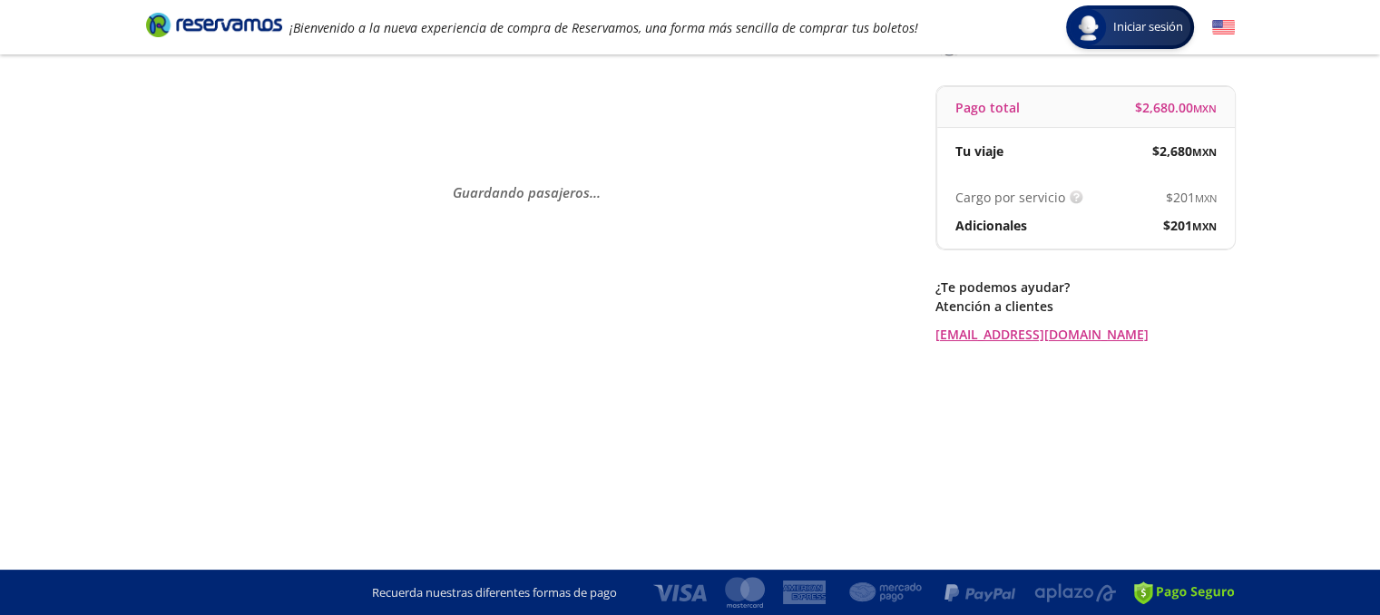
scroll to position [0, 0]
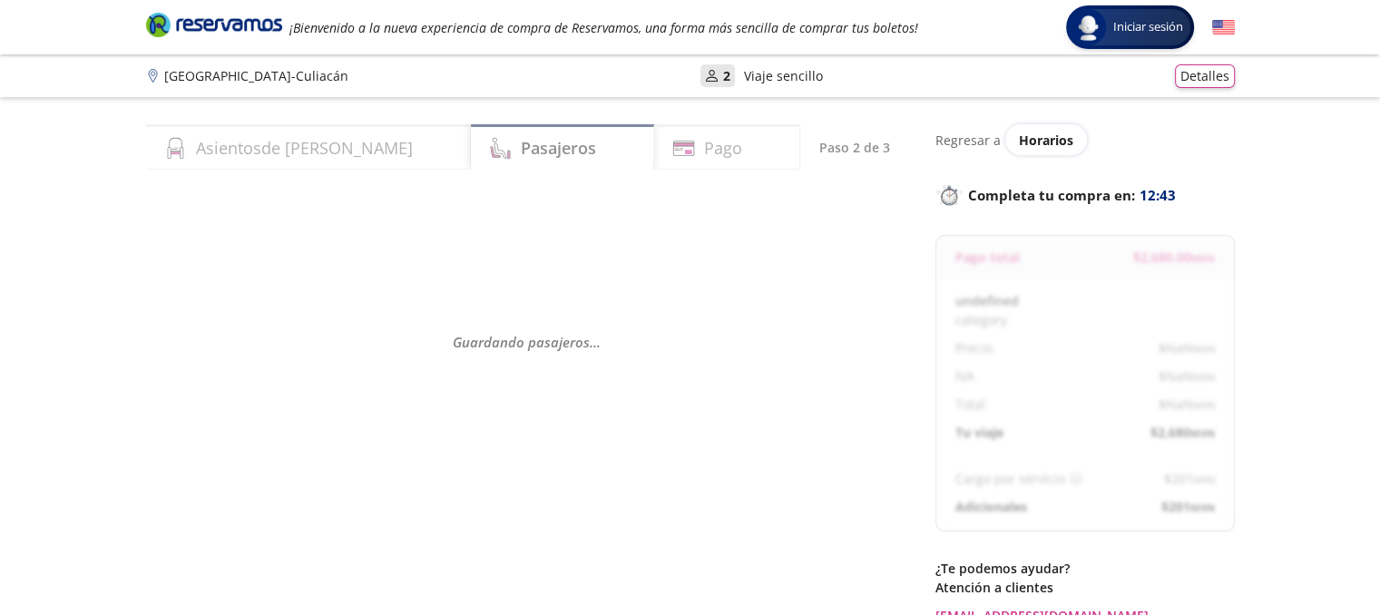
select select "MX"
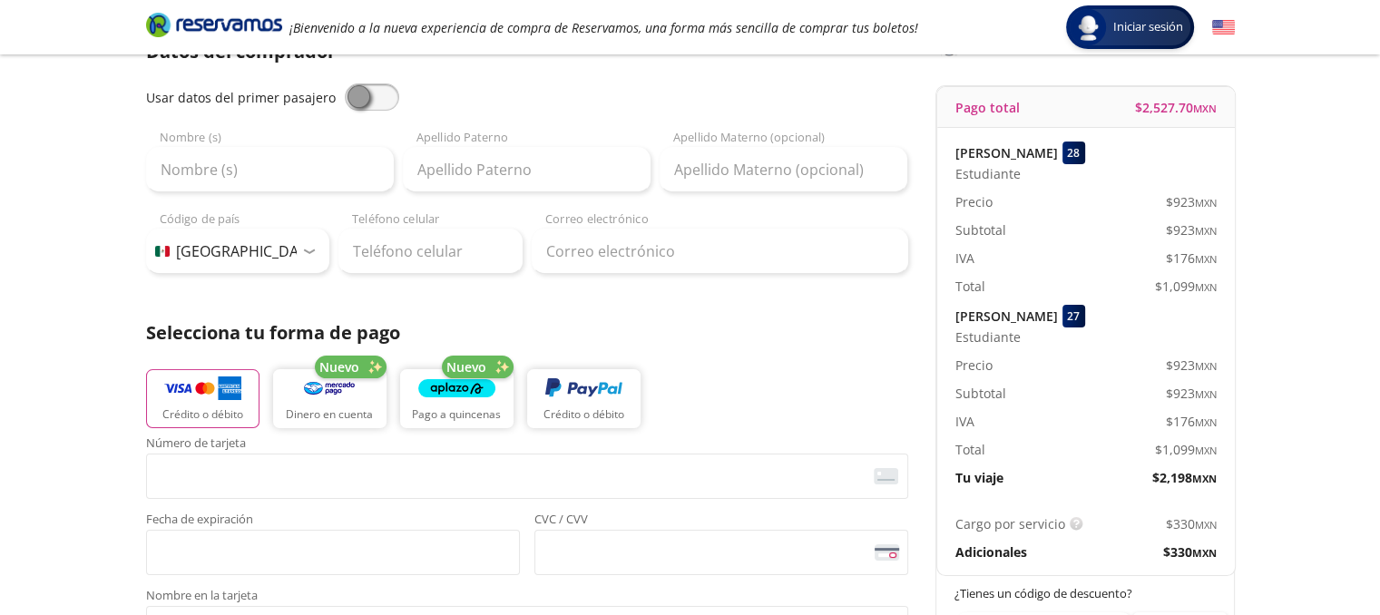
scroll to position [181, 0]
